Goal: Task Accomplishment & Management: Use online tool/utility

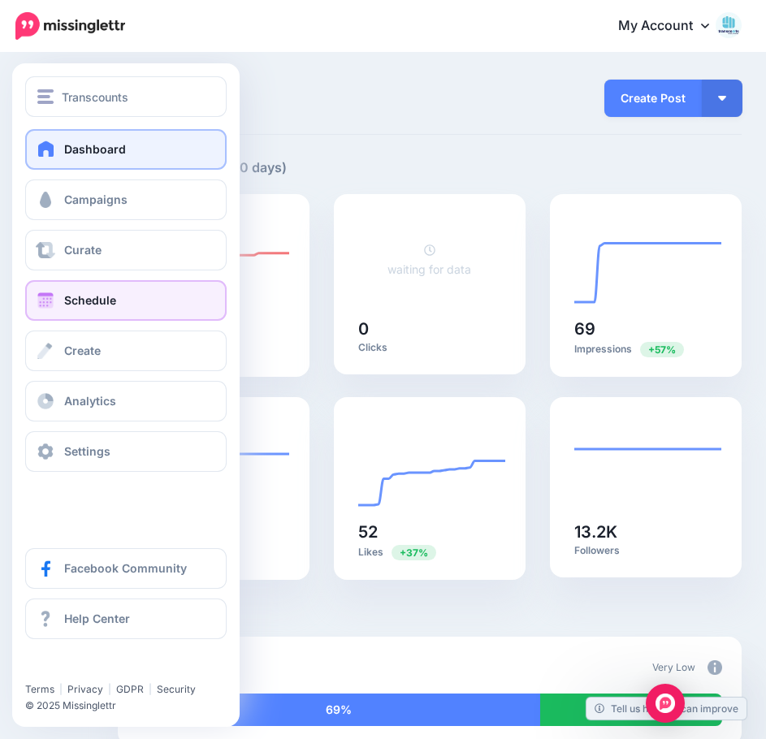
click at [92, 299] on span "Schedule" at bounding box center [90, 300] width 52 height 14
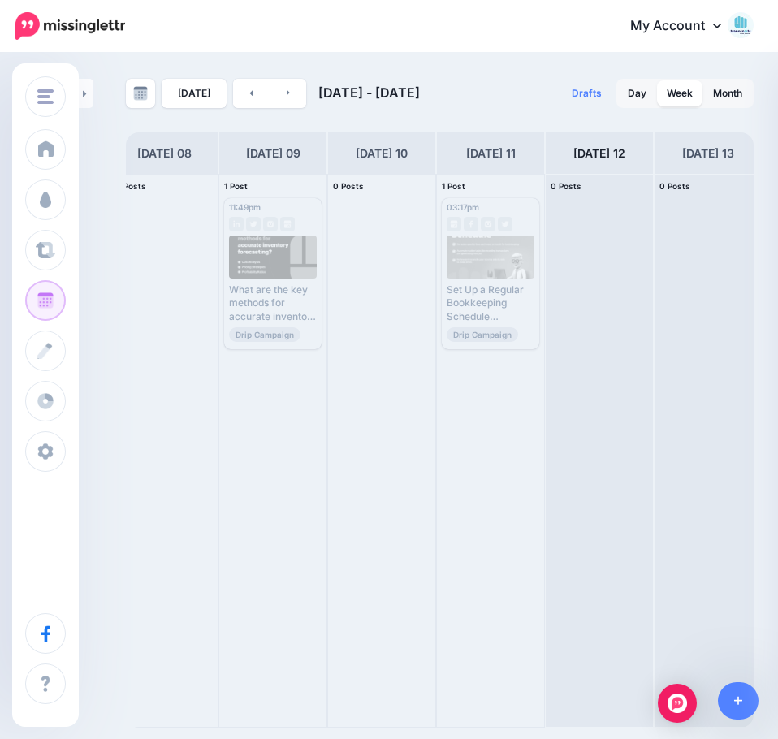
scroll to position [0, 134]
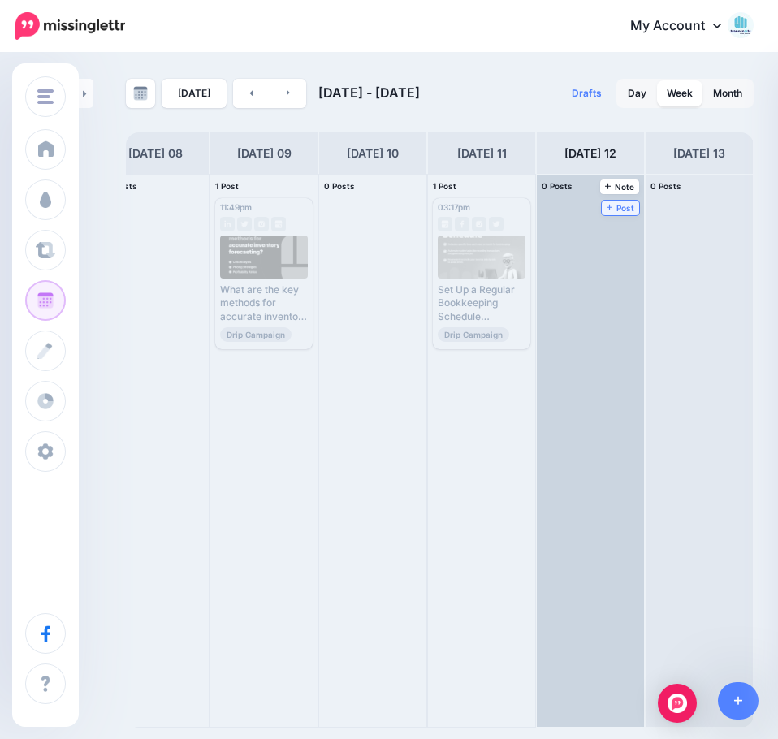
click at [613, 205] on span "Post" at bounding box center [621, 208] width 28 height 8
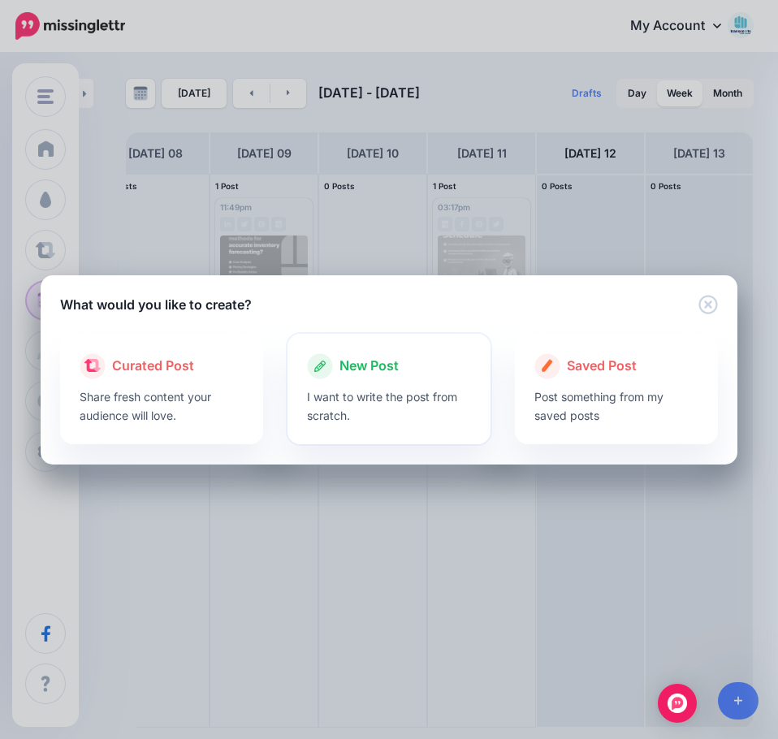
click at [372, 394] on p "I want to write the post from scratch." at bounding box center [389, 405] width 164 height 37
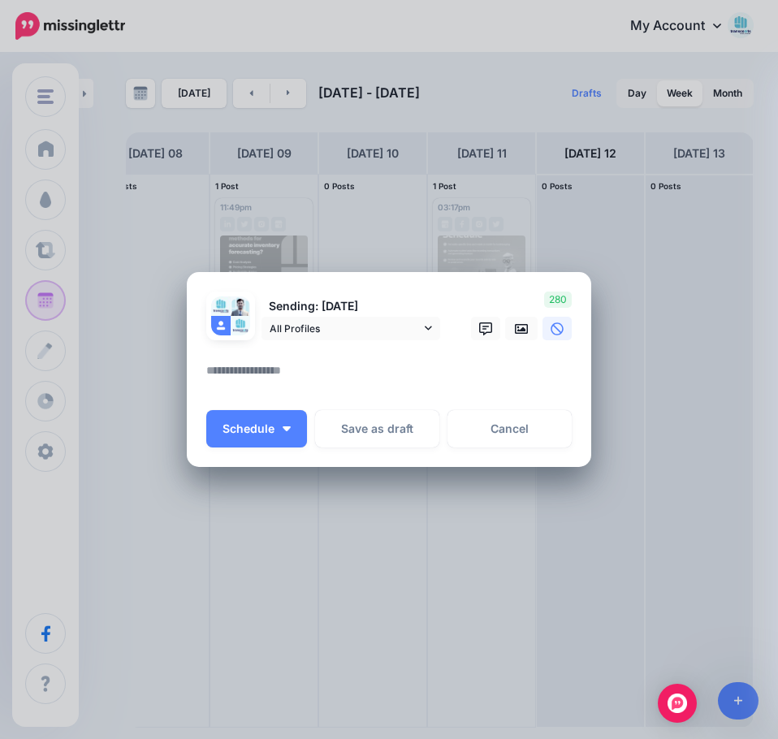
click at [330, 372] on textarea at bounding box center [392, 377] width 373 height 32
click at [522, 327] on icon at bounding box center [521, 328] width 13 height 13
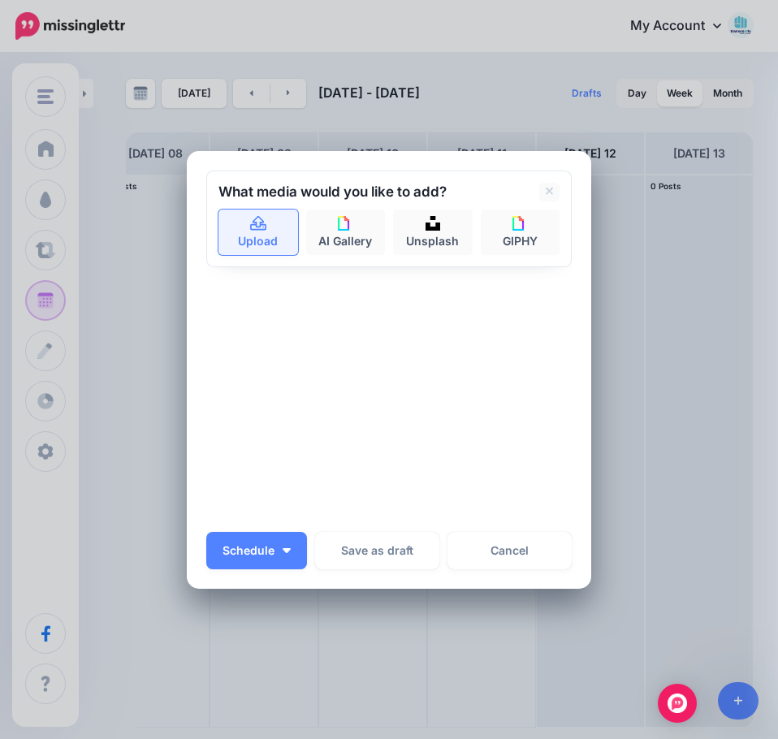
click at [252, 231] on link "Upload" at bounding box center [258, 231] width 80 height 45
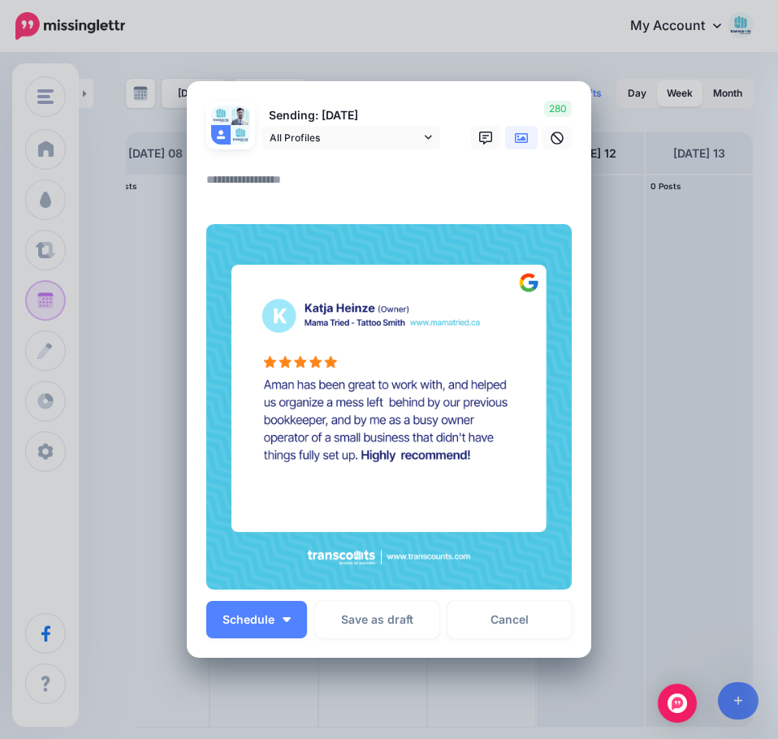
click at [262, 181] on textarea at bounding box center [392, 186] width 373 height 32
paste textarea "**********"
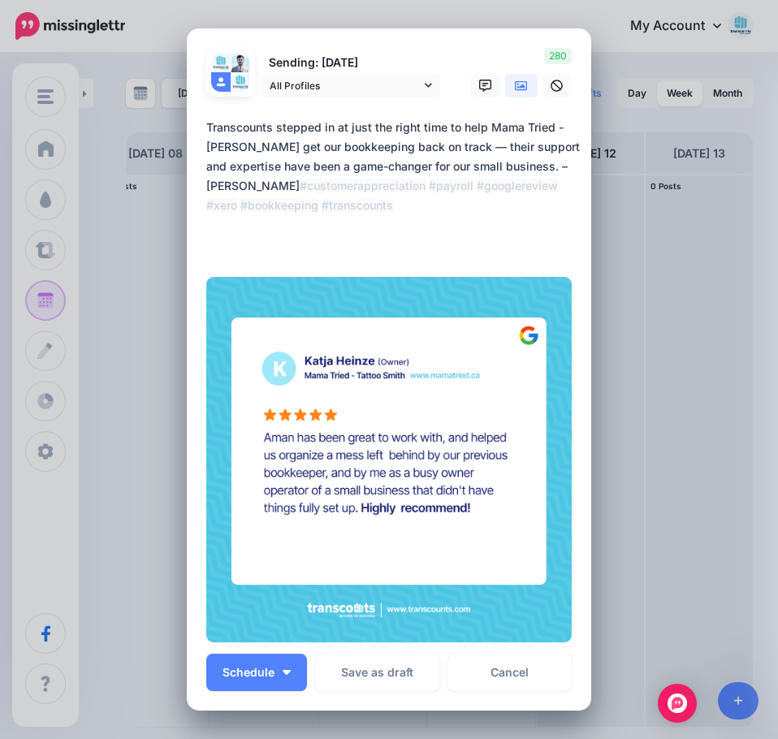
click at [474, 147] on textarea "**********" at bounding box center [392, 186] width 373 height 136
click at [275, 152] on textarea "**********" at bounding box center [392, 186] width 373 height 136
click at [270, 148] on textarea "**********" at bounding box center [392, 186] width 373 height 136
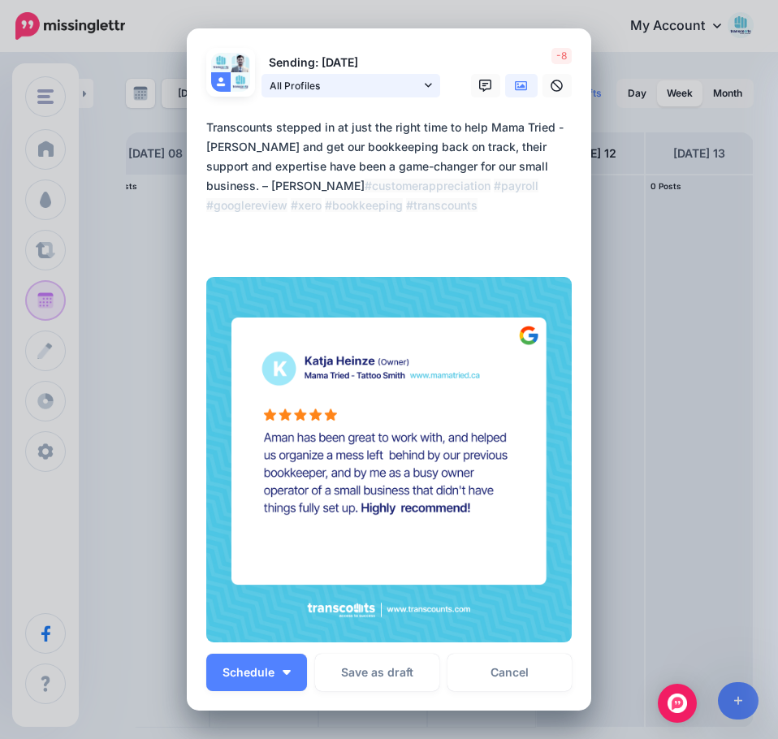
type textarea "**********"
click at [283, 79] on span "All Profiles" at bounding box center [345, 85] width 151 height 17
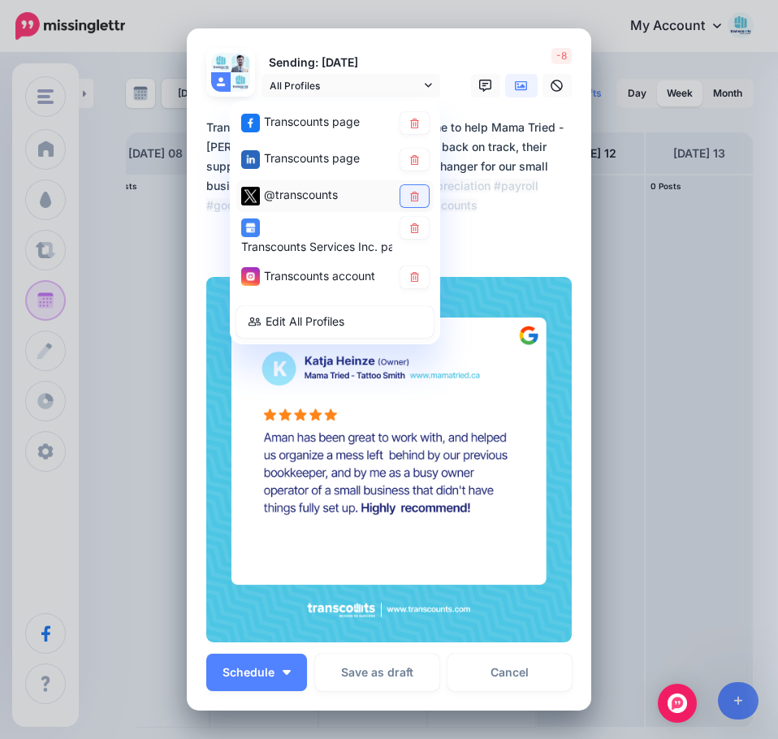
click at [409, 197] on icon at bounding box center [414, 196] width 12 height 10
click at [409, 122] on icon at bounding box center [414, 123] width 12 height 10
click at [410, 233] on link at bounding box center [414, 228] width 28 height 22
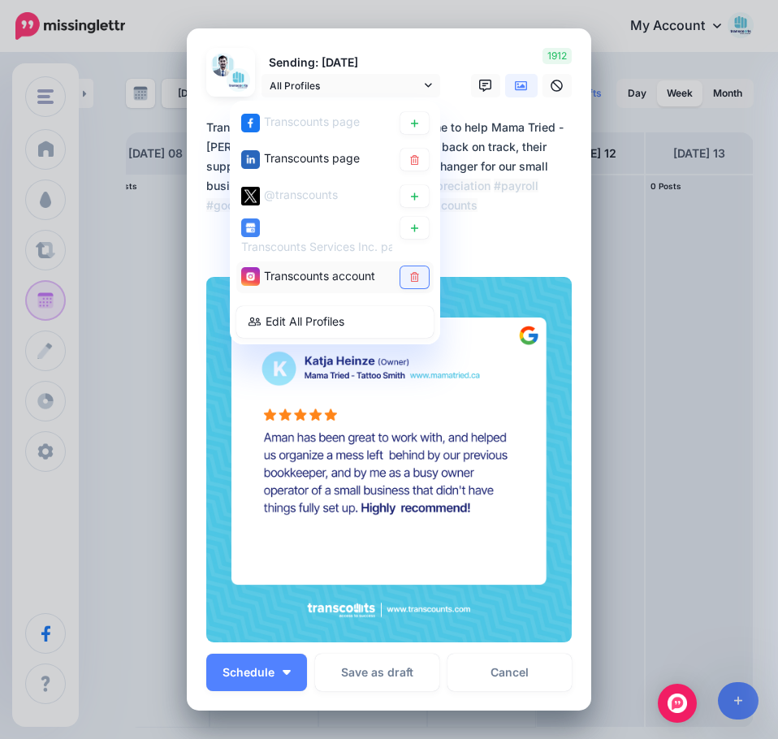
click at [412, 277] on icon at bounding box center [414, 277] width 9 height 10
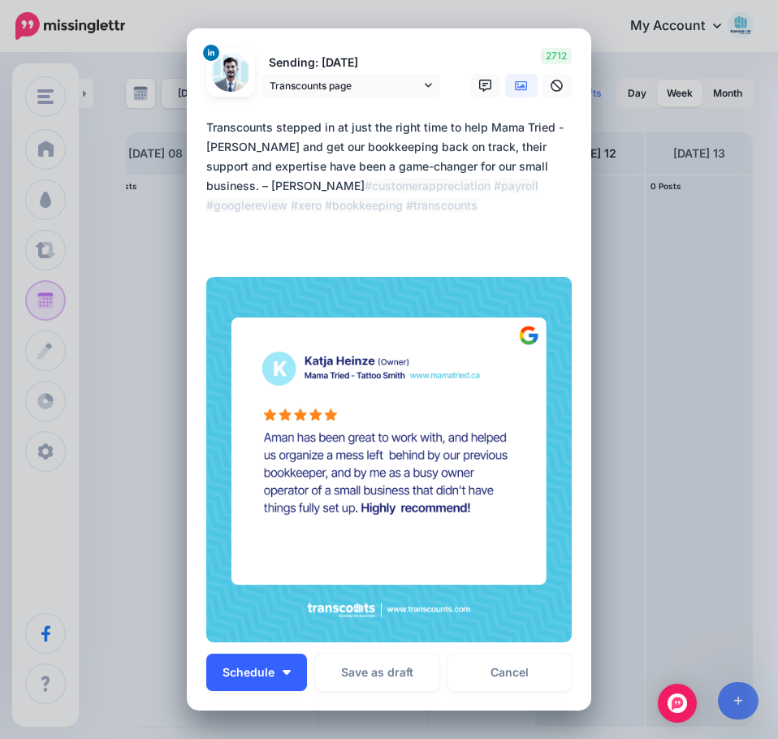
click at [242, 675] on span "Schedule" at bounding box center [248, 672] width 52 height 11
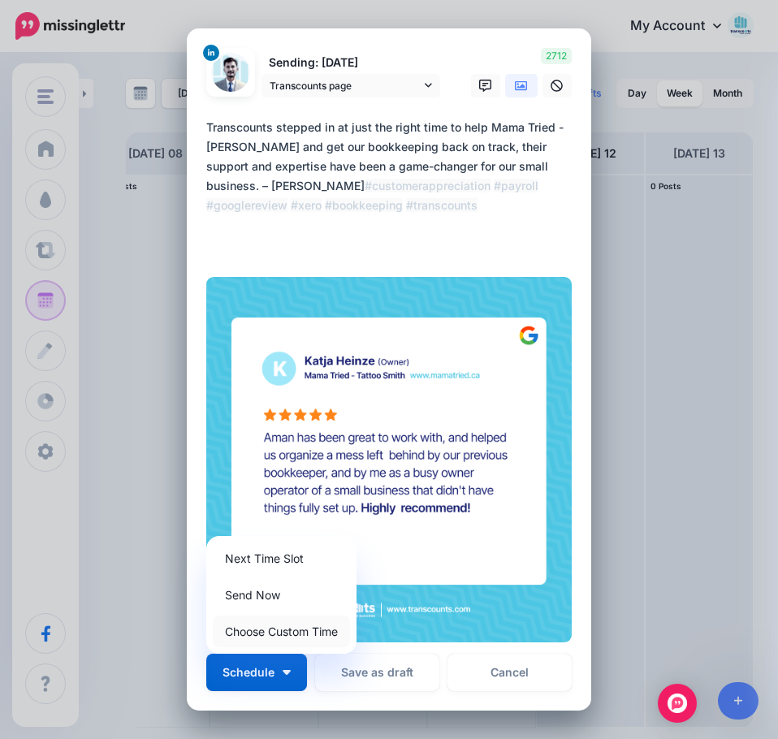
click at [274, 630] on link "Choose Custom Time" at bounding box center [281, 631] width 137 height 32
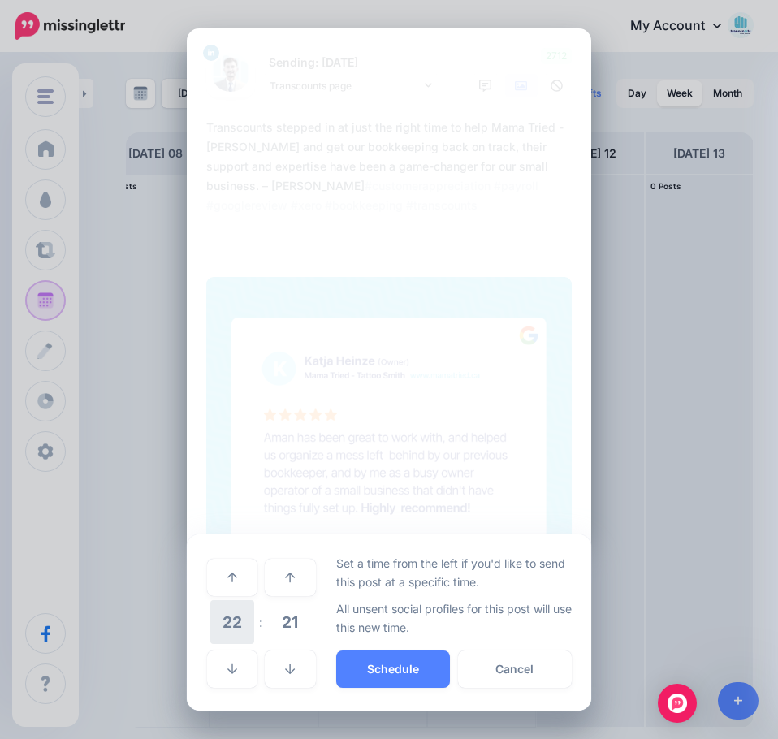
click at [241, 629] on span "22" at bounding box center [232, 622] width 44 height 44
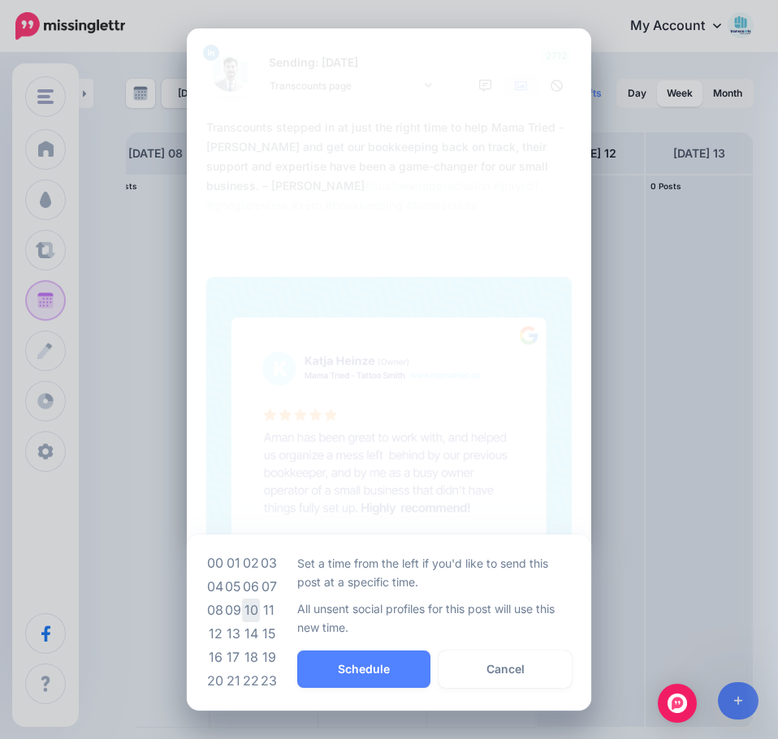
click at [253, 612] on td "10" at bounding box center [251, 610] width 18 height 24
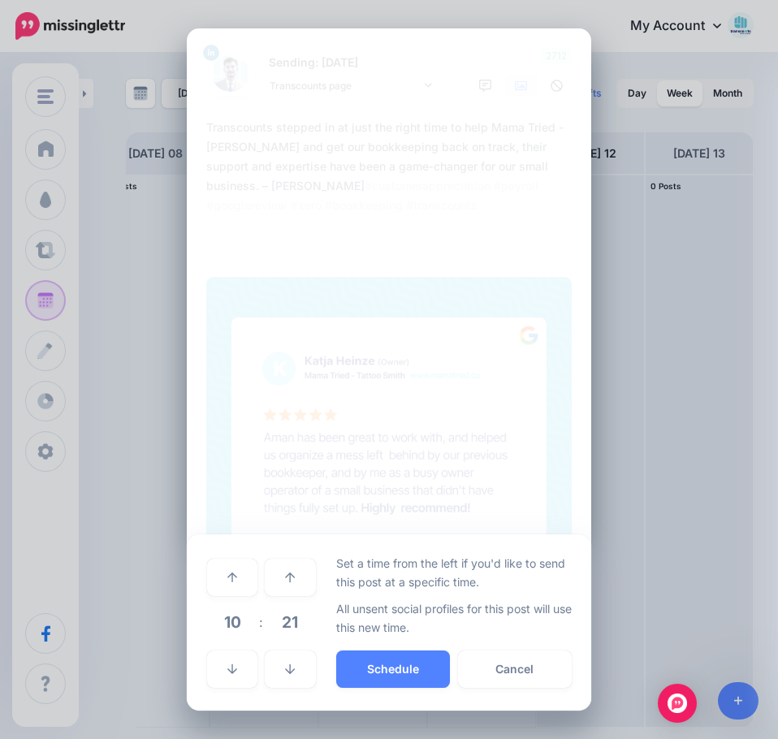
click at [277, 620] on span "21" at bounding box center [290, 622] width 44 height 44
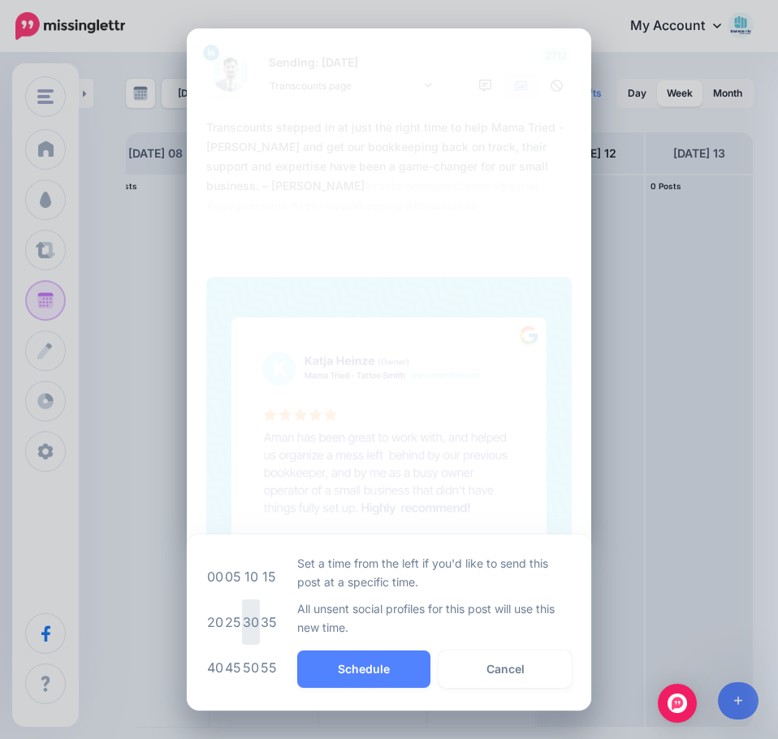
click at [250, 624] on td "30" at bounding box center [251, 621] width 18 height 45
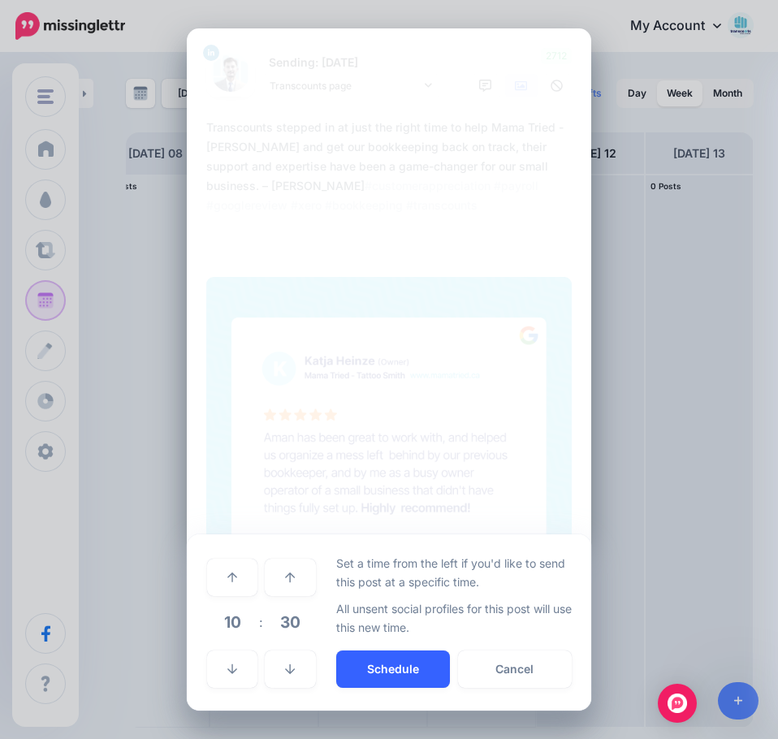
click at [372, 675] on button "Schedule" at bounding box center [393, 668] width 114 height 37
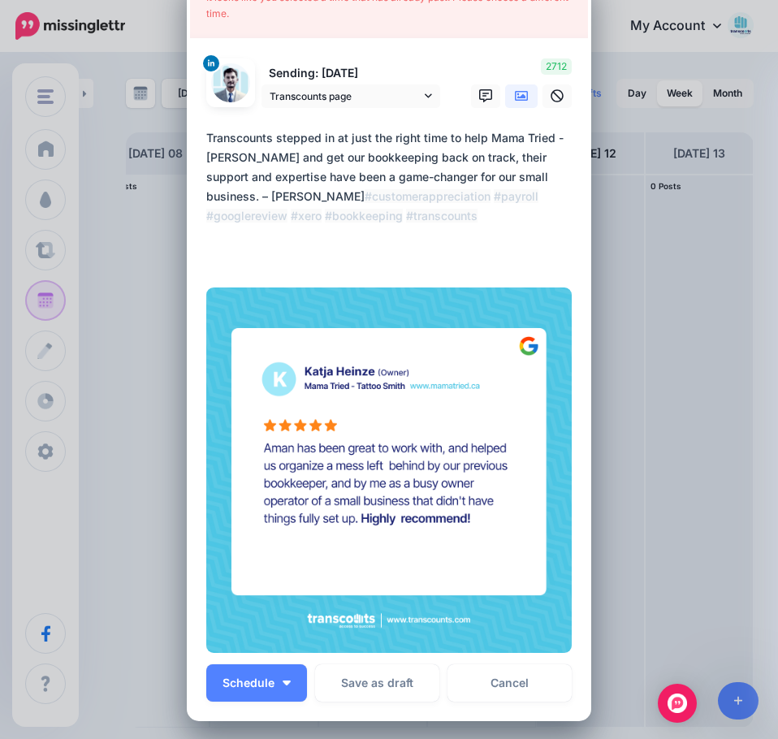
scroll to position [162, 0]
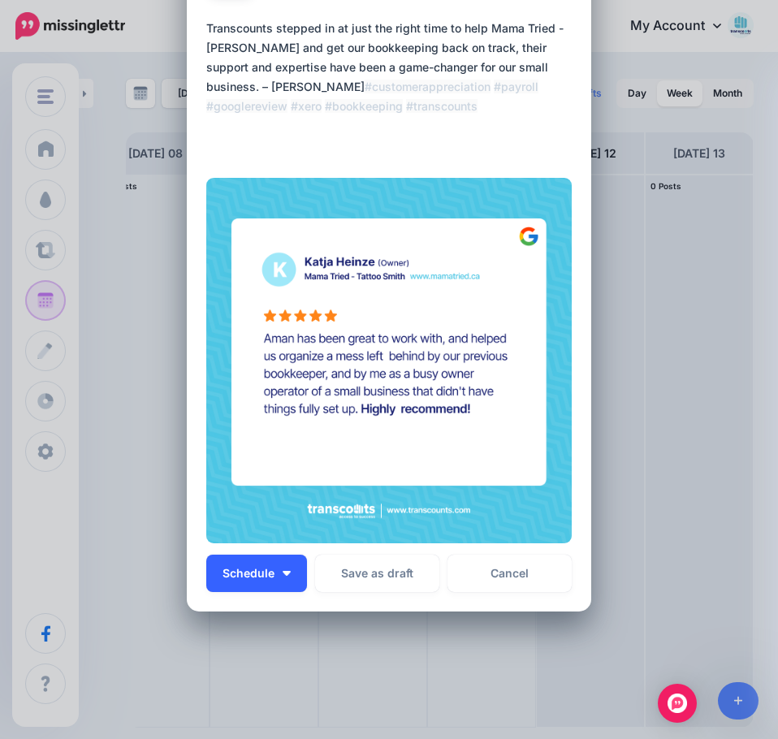
click at [239, 579] on span "Schedule" at bounding box center [248, 573] width 52 height 11
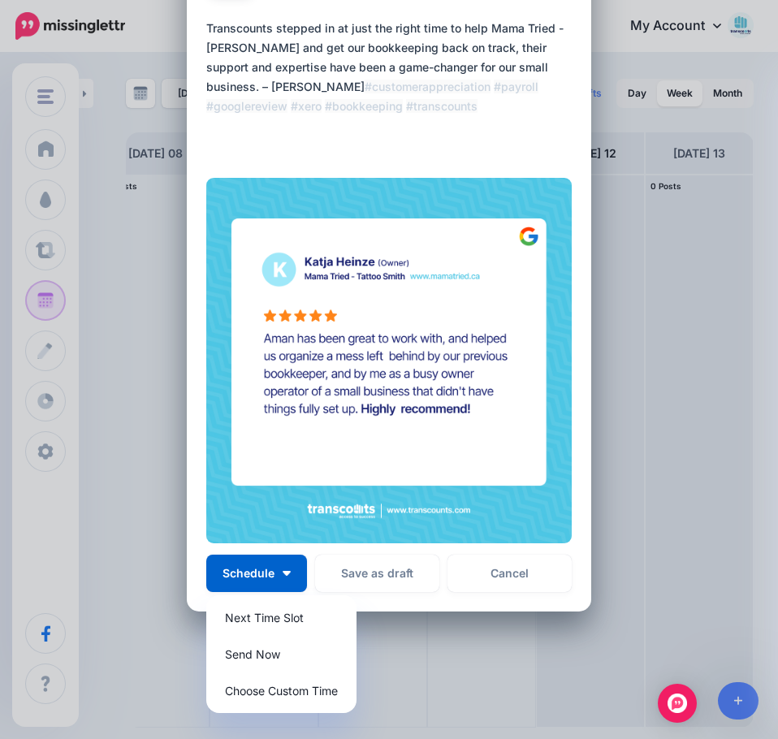
click at [434, 107] on textarea "**********" at bounding box center [392, 87] width 373 height 136
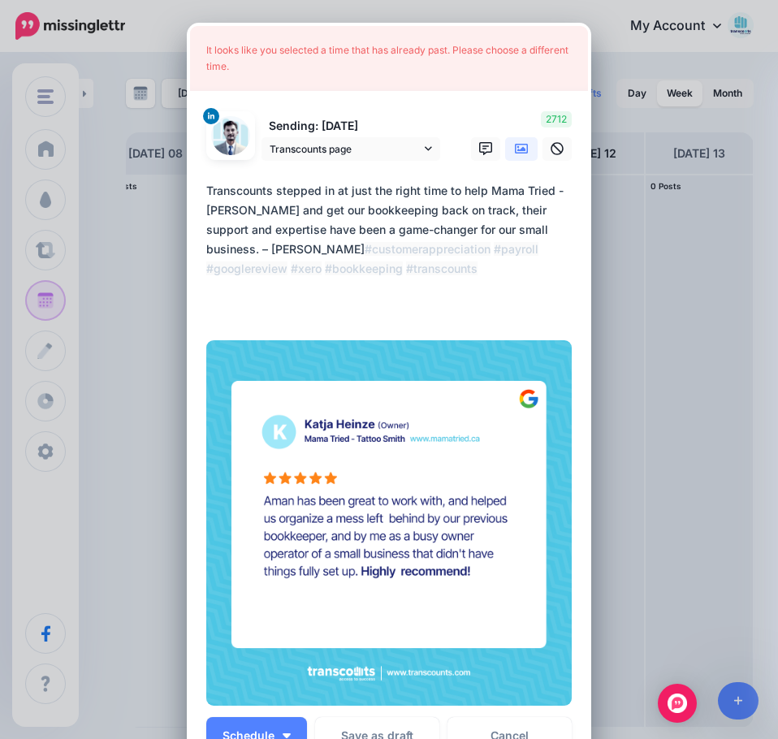
scroll to position [211, 0]
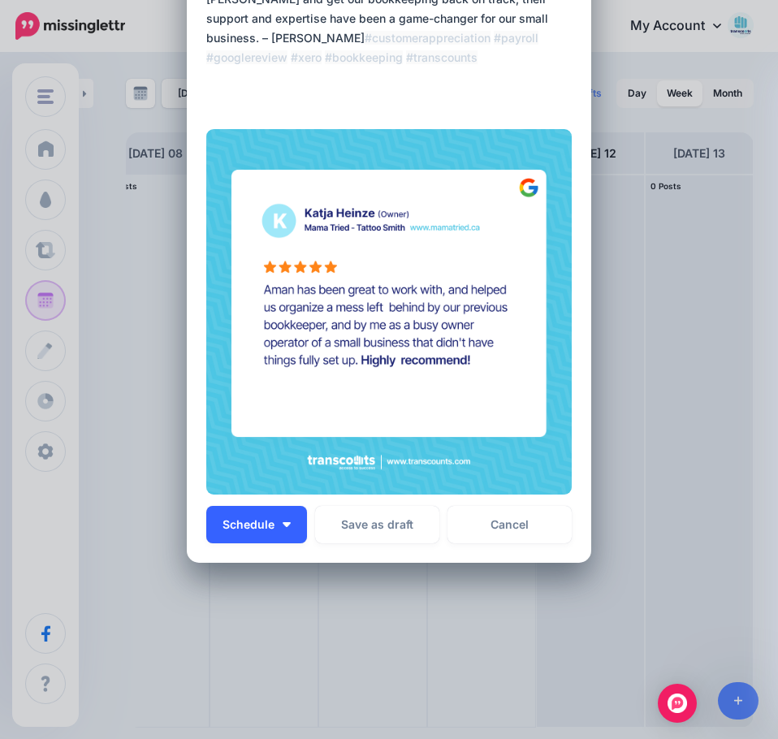
click at [233, 533] on button "Schedule" at bounding box center [256, 524] width 101 height 37
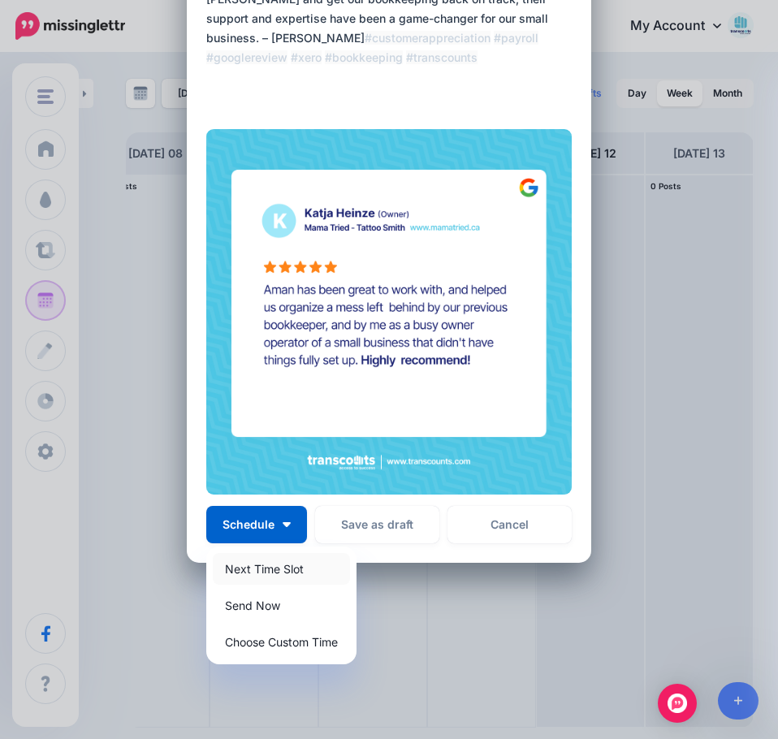
click at [290, 576] on link "Next Time Slot" at bounding box center [281, 569] width 137 height 32
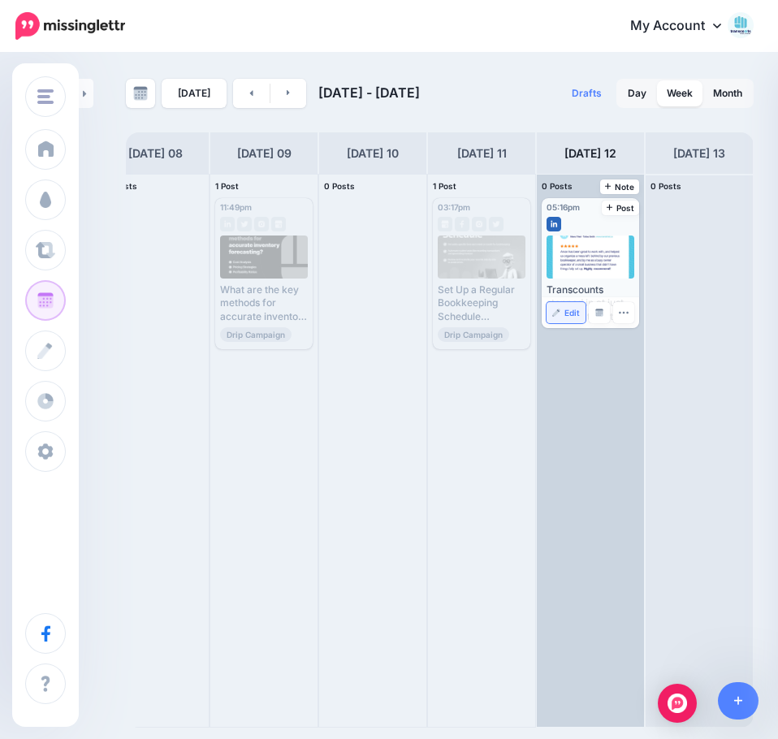
click at [573, 313] on span "Edit" at bounding box center [571, 313] width 15 height 8
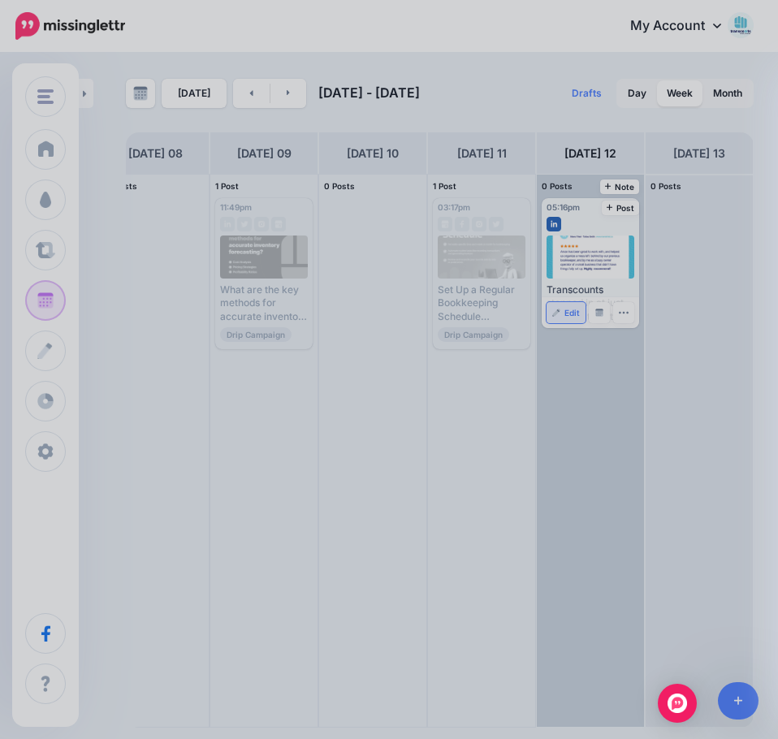
scroll to position [0, 0]
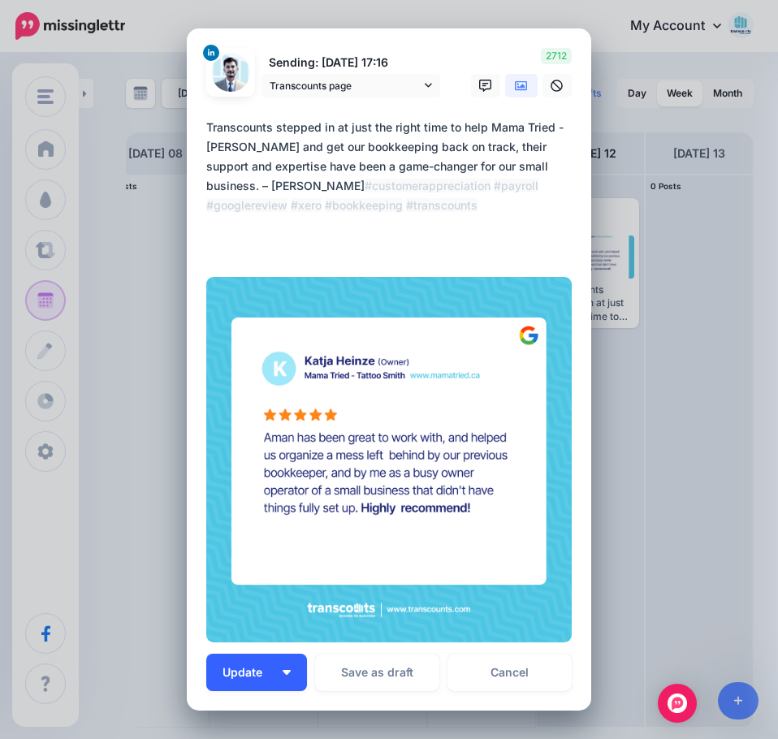
click at [269, 682] on button "Update" at bounding box center [256, 672] width 101 height 37
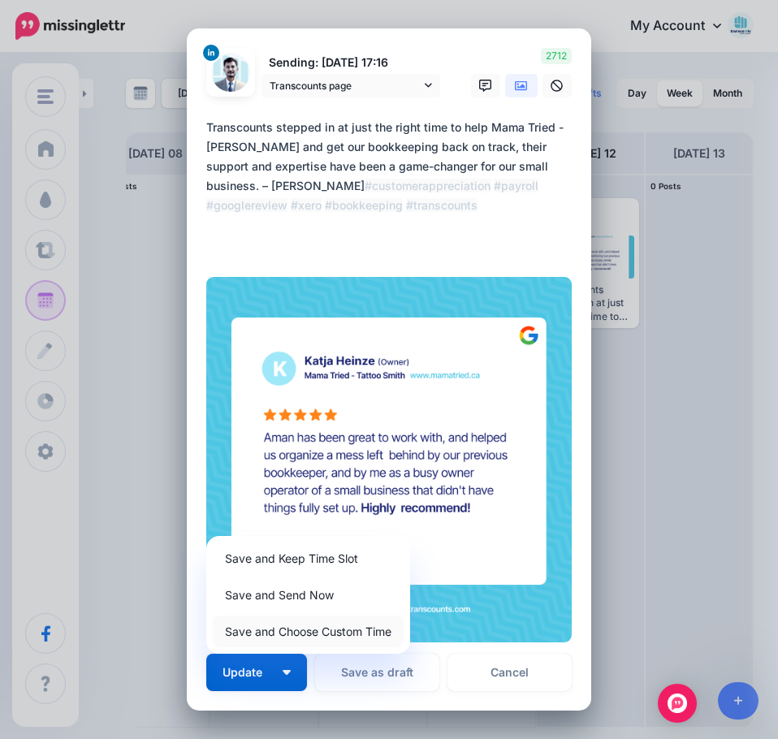
click at [292, 633] on link "Save and Choose Custom Time" at bounding box center [308, 631] width 191 height 32
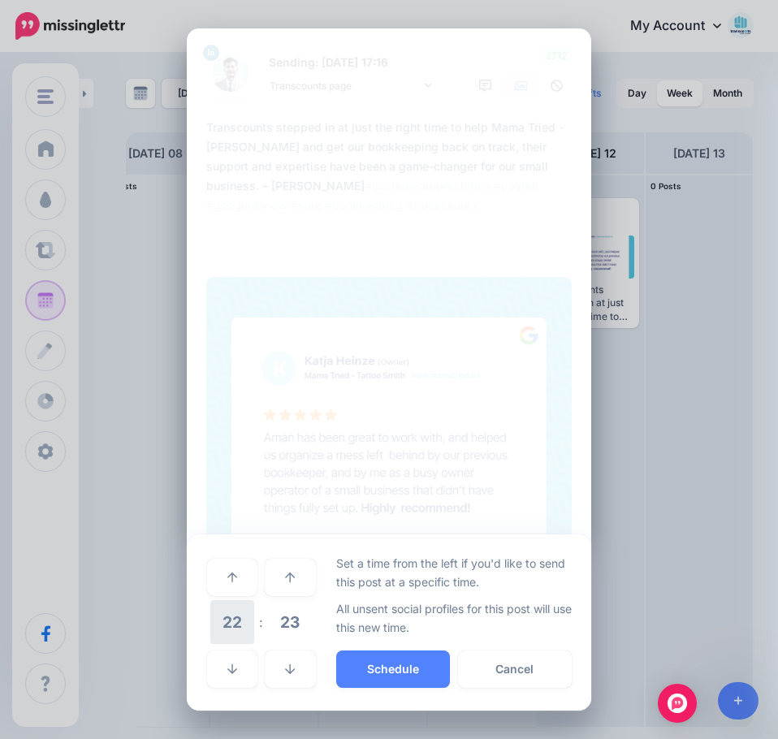
click at [233, 625] on span "22" at bounding box center [232, 622] width 44 height 44
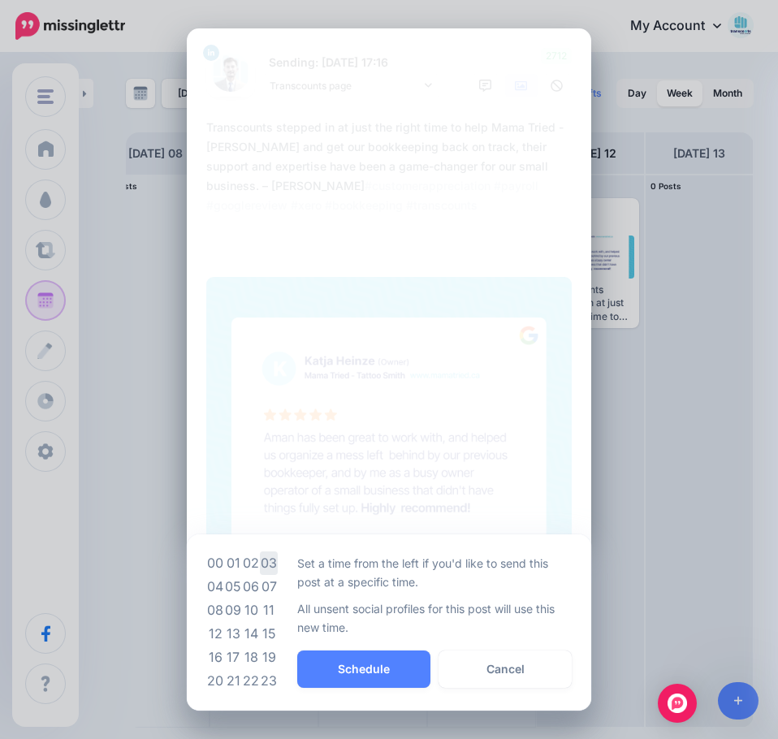
click at [265, 568] on td "03" at bounding box center [269, 563] width 18 height 24
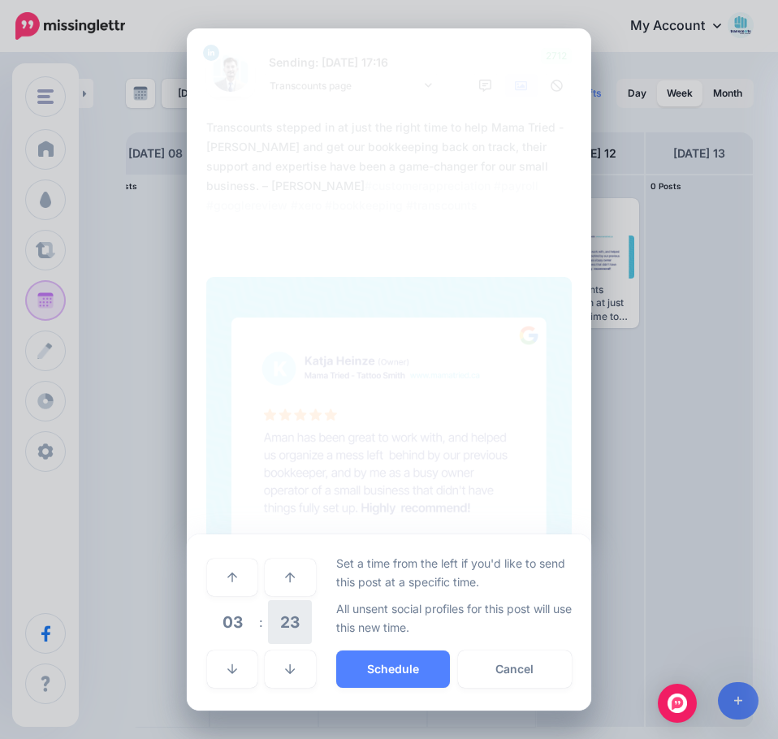
click at [278, 614] on span "23" at bounding box center [290, 622] width 44 height 44
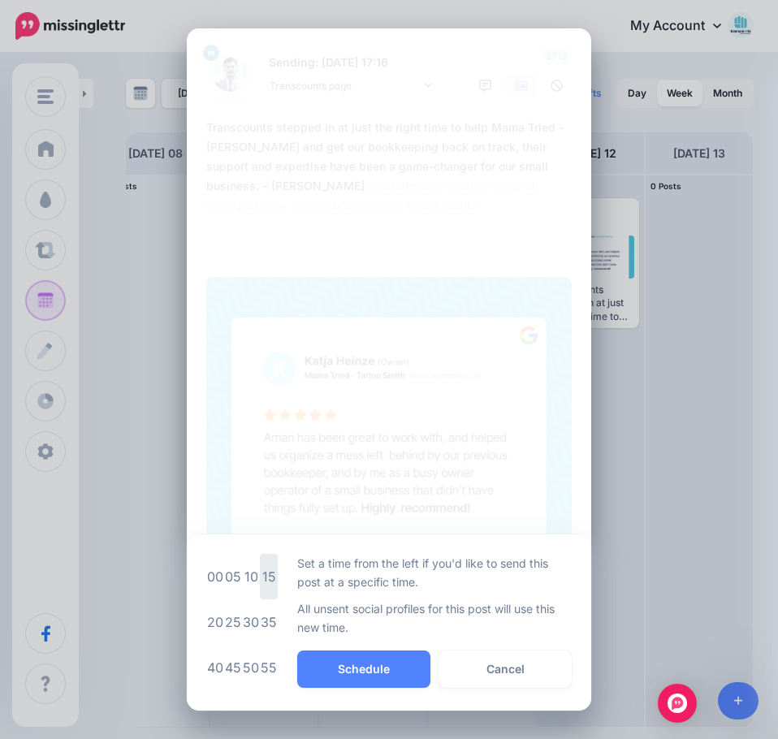
click at [267, 576] on td "15" at bounding box center [269, 576] width 18 height 45
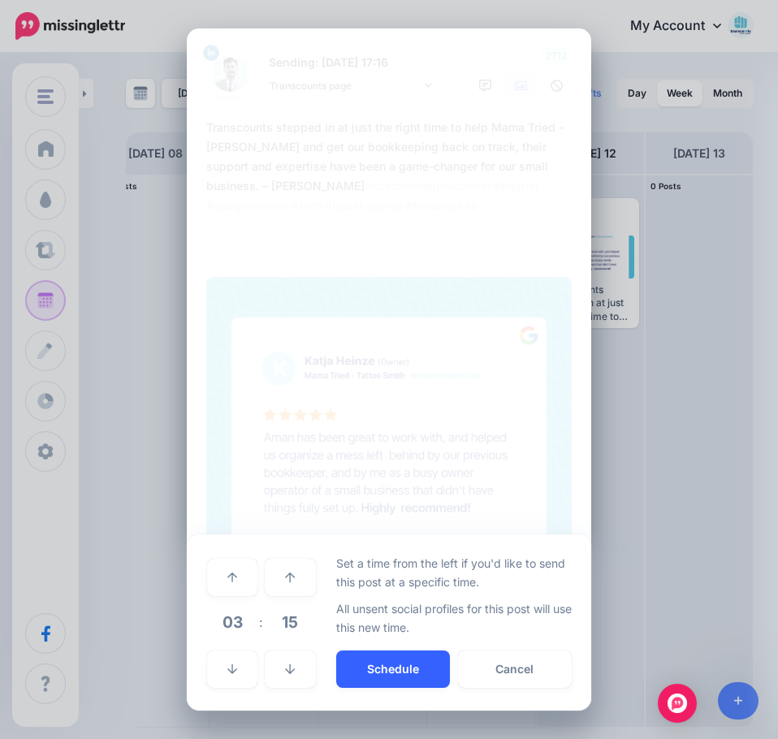
click at [378, 671] on button "Schedule" at bounding box center [393, 668] width 114 height 37
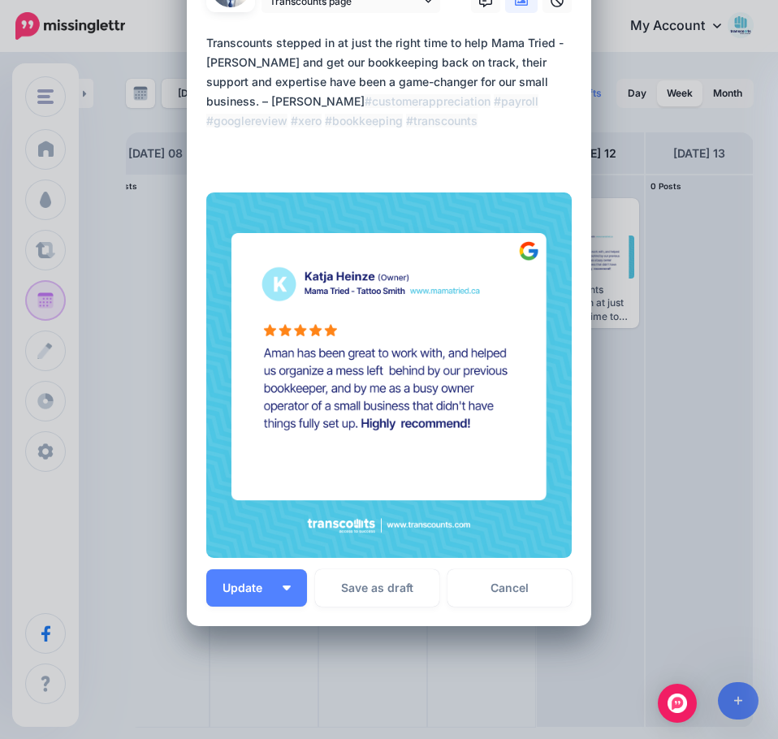
scroll to position [162, 0]
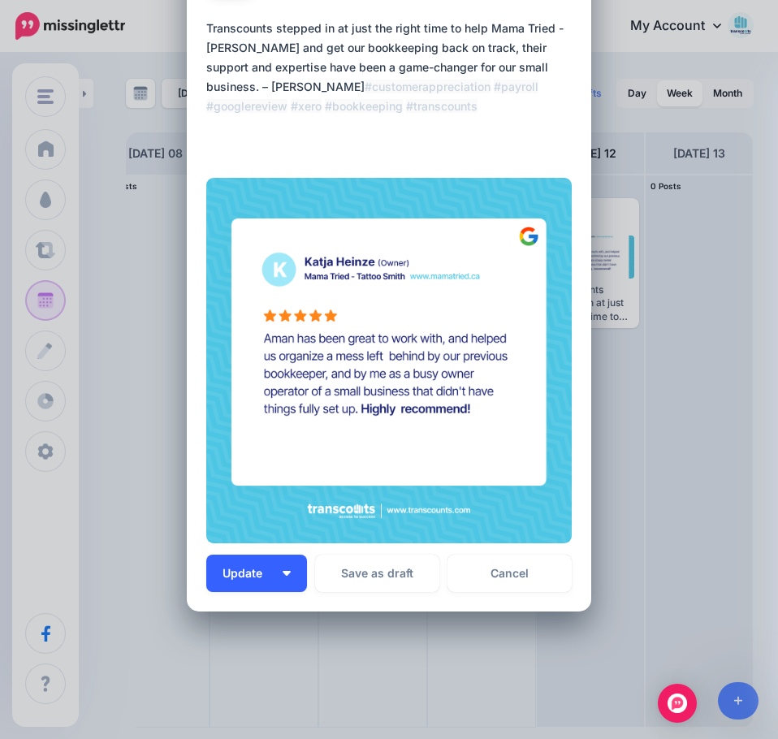
click at [244, 575] on span "Update" at bounding box center [248, 573] width 52 height 11
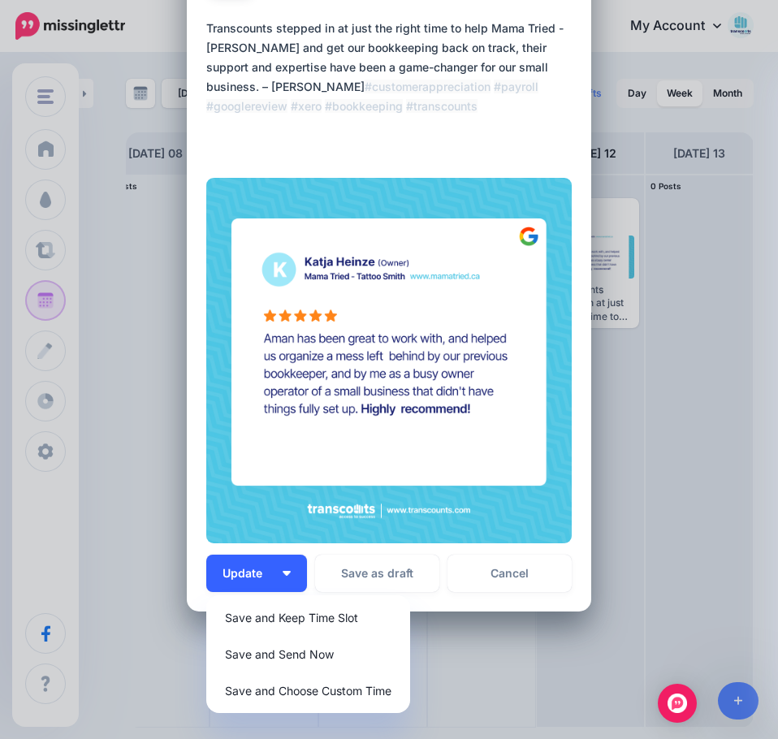
scroll to position [0, 0]
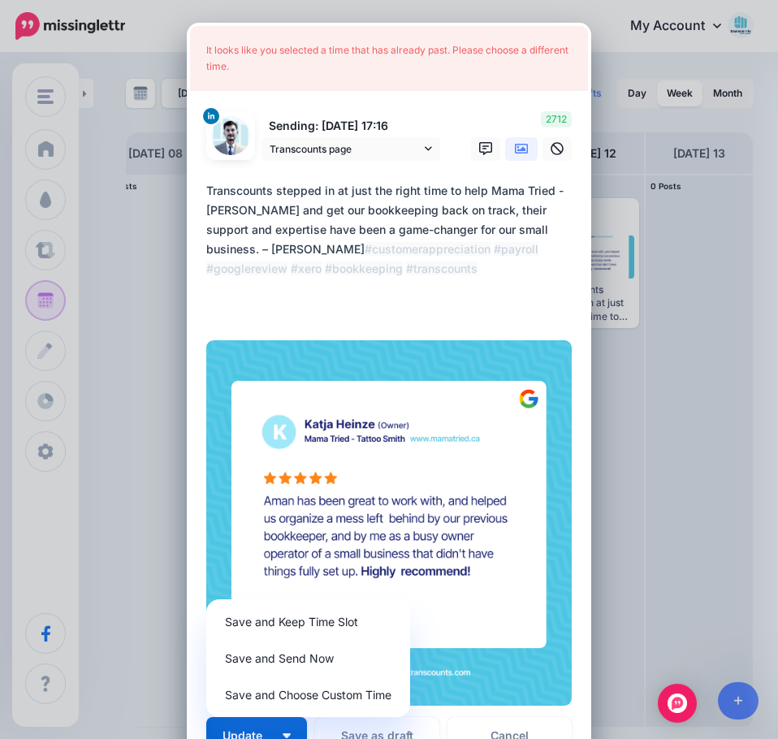
click at [684, 356] on div "Edit Post Loading It looks like you selected a time that has already past. Plea…" at bounding box center [389, 369] width 778 height 739
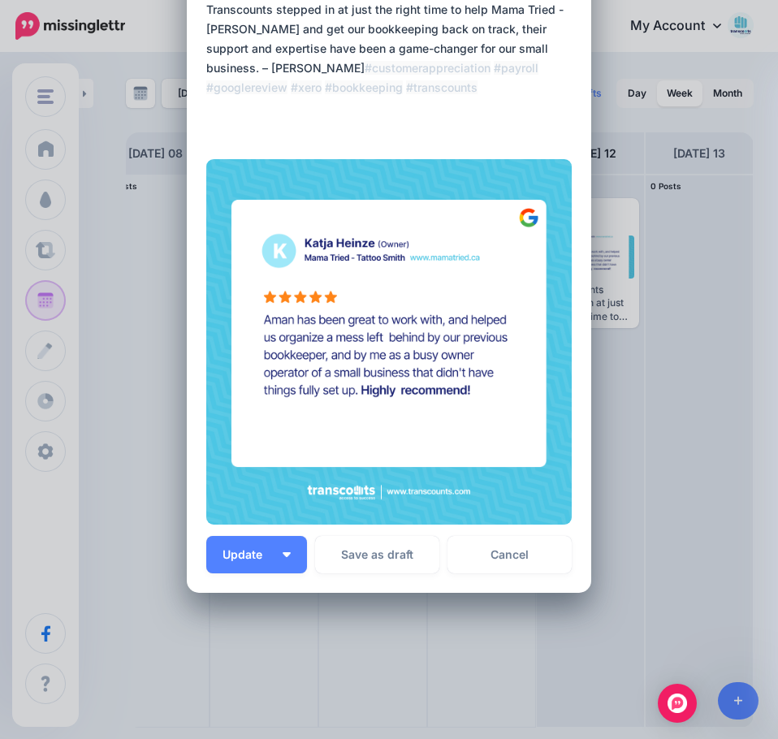
scroll to position [211, 0]
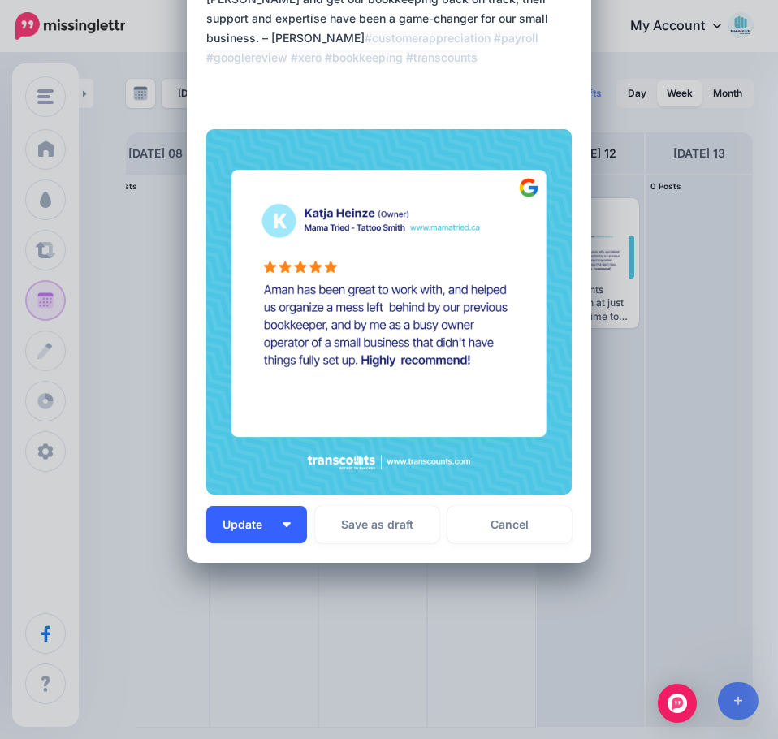
click at [247, 526] on span "Update" at bounding box center [248, 524] width 52 height 11
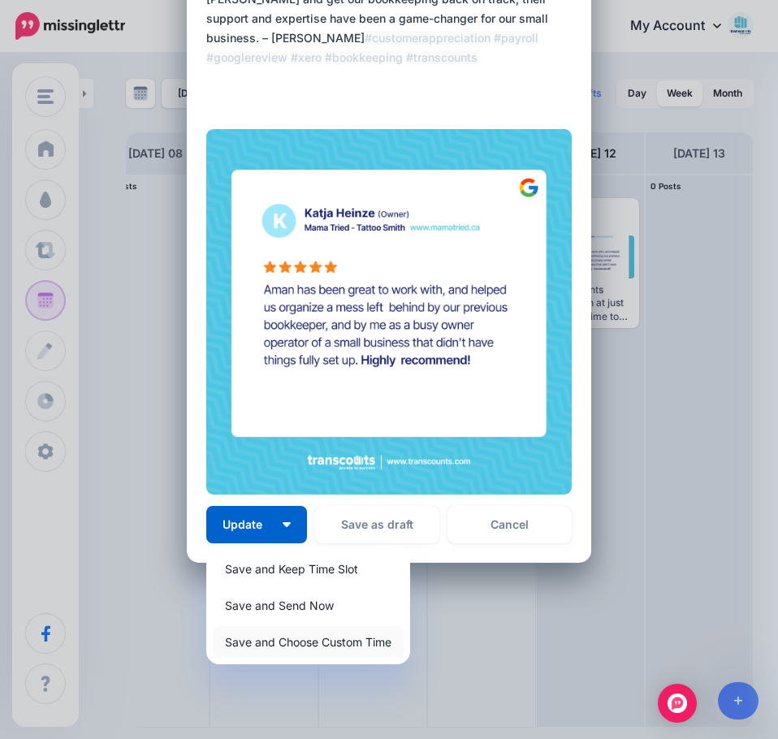
click at [236, 647] on link "Save and Choose Custom Time" at bounding box center [308, 642] width 191 height 32
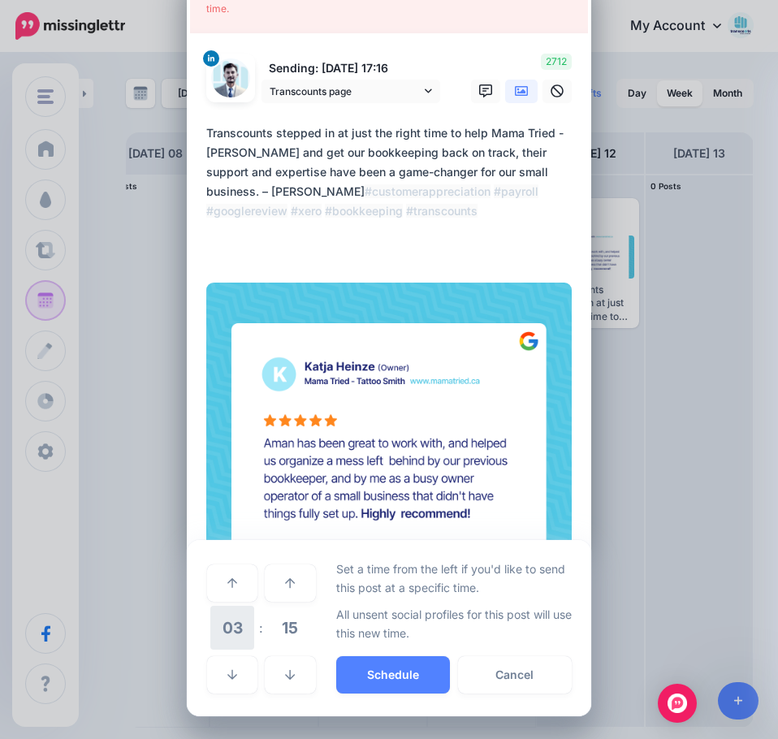
scroll to position [58, 0]
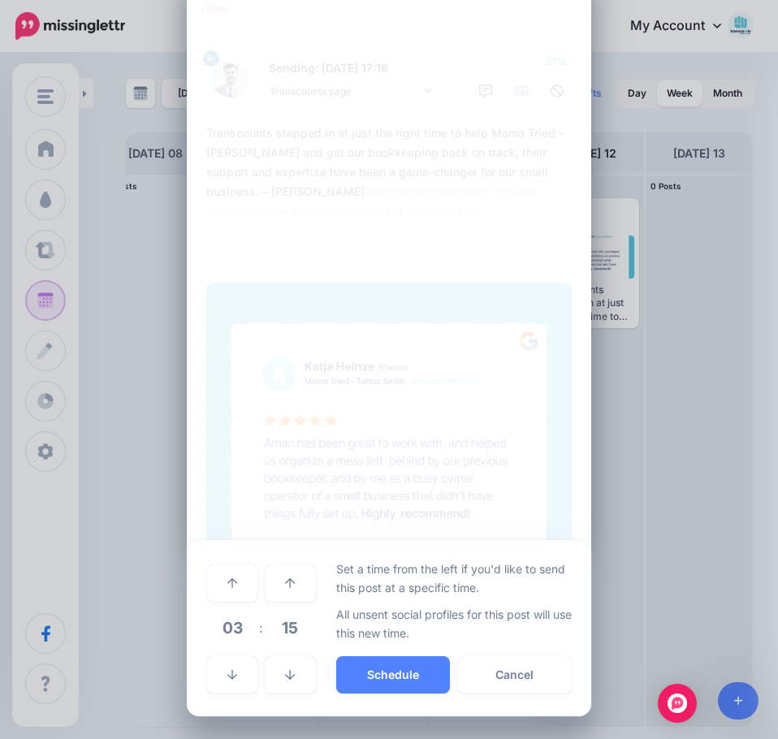
click at [233, 633] on span "03" at bounding box center [232, 628] width 44 height 44
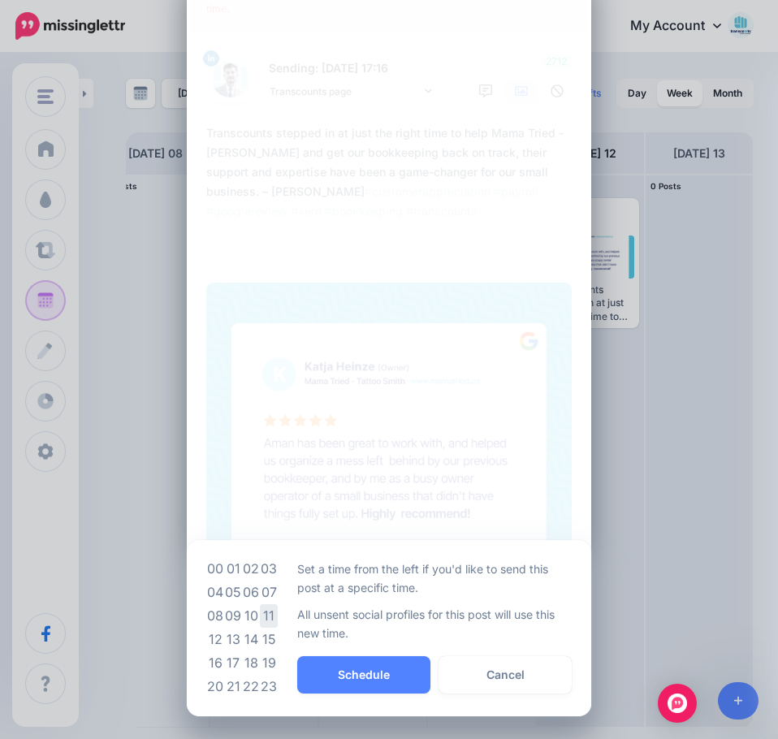
click at [260, 615] on td "11" at bounding box center [269, 616] width 18 height 24
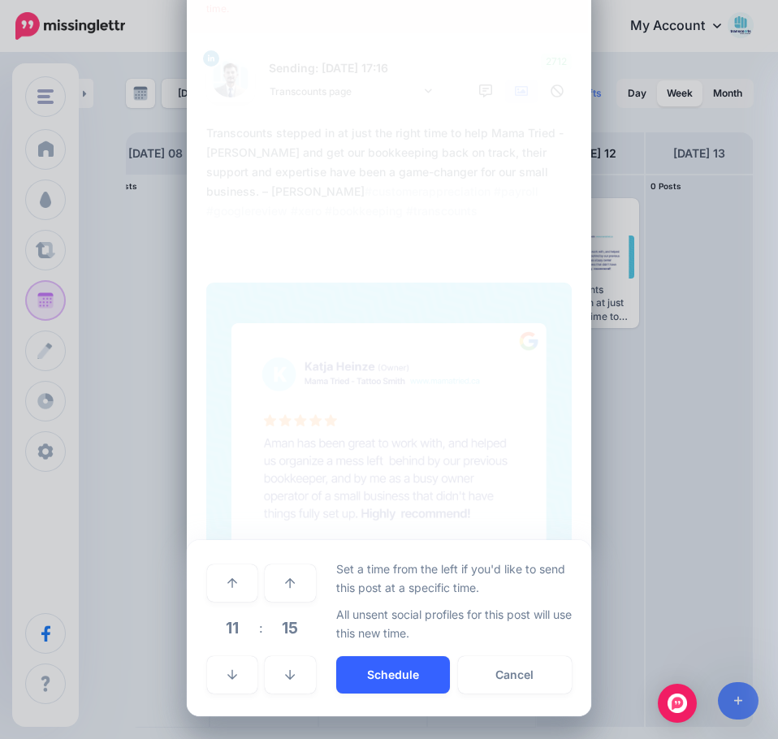
click at [348, 661] on button "Schedule" at bounding box center [393, 674] width 114 height 37
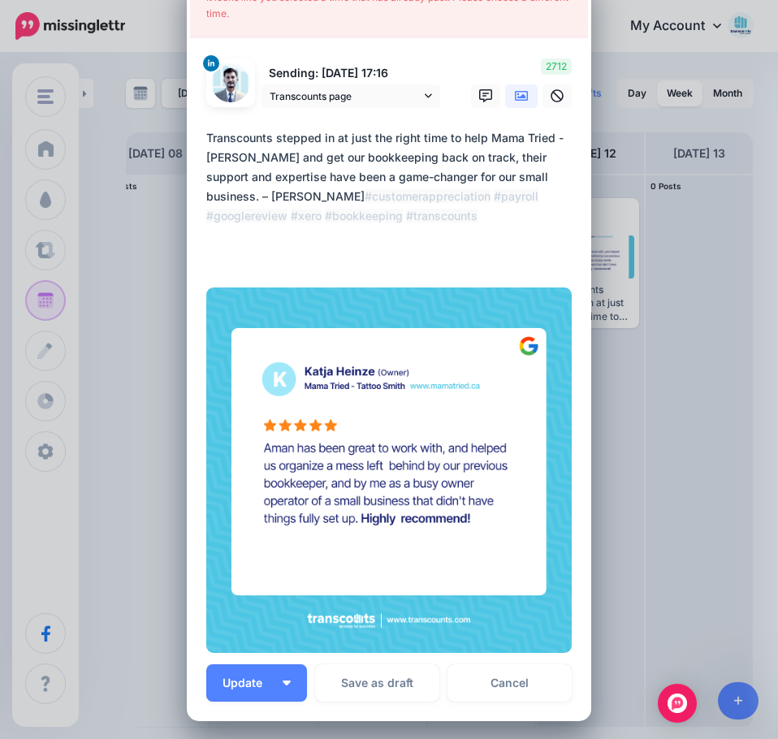
scroll to position [81, 0]
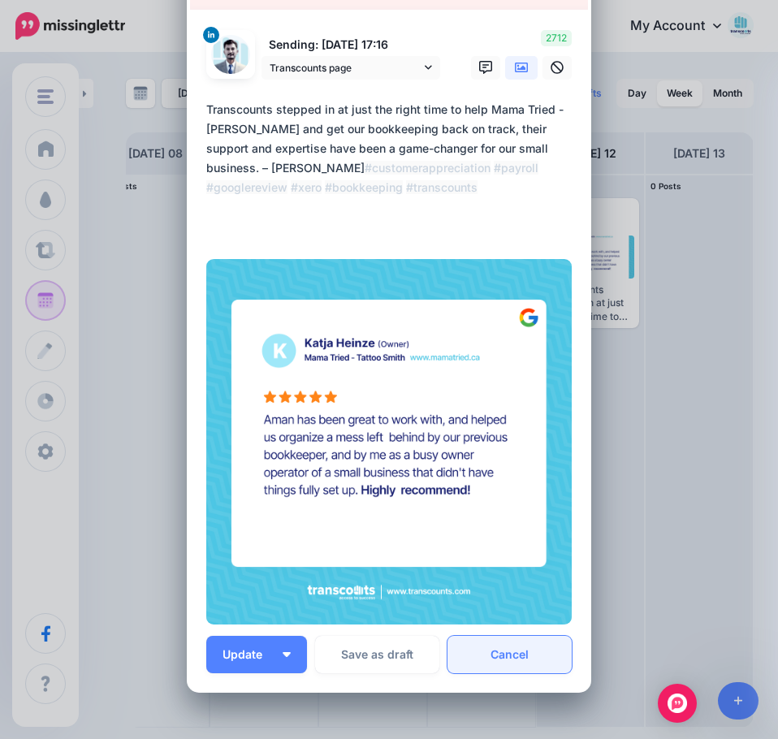
click at [508, 667] on link "Cancel" at bounding box center [509, 654] width 124 height 37
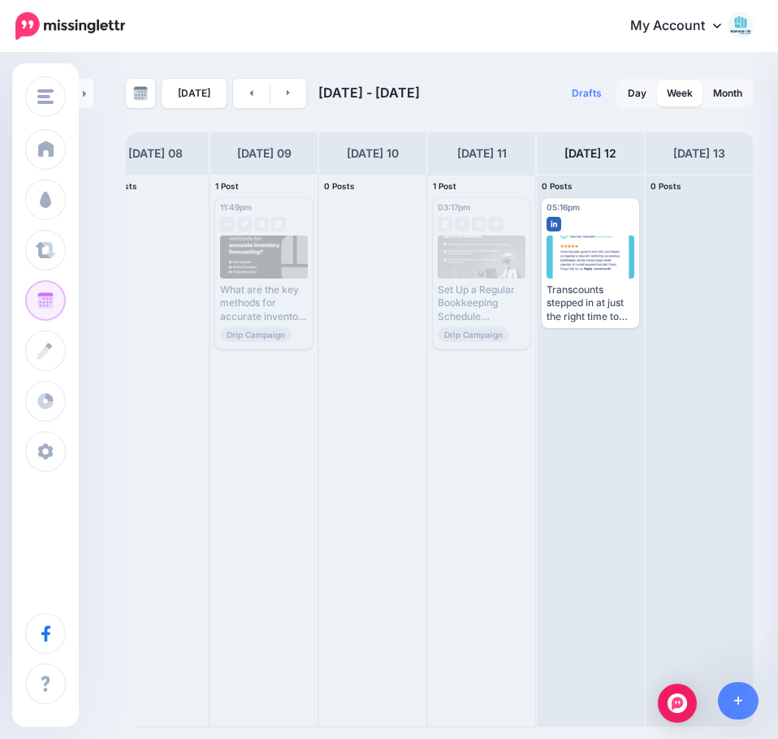
scroll to position [0, 0]
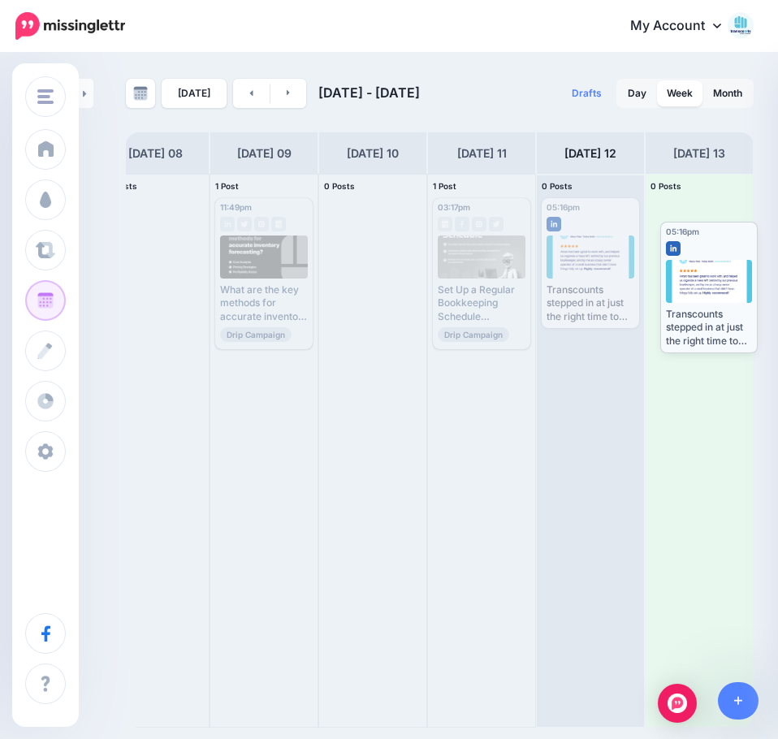
drag, startPoint x: 608, startPoint y: 254, endPoint x: 723, endPoint y: 276, distance: 116.6
